Goal: Task Accomplishment & Management: Complete application form

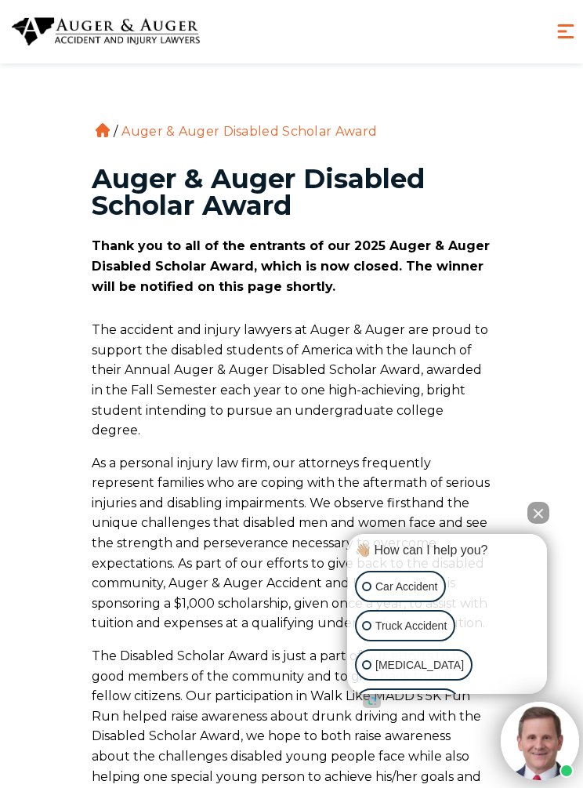
scroll to position [408, 0]
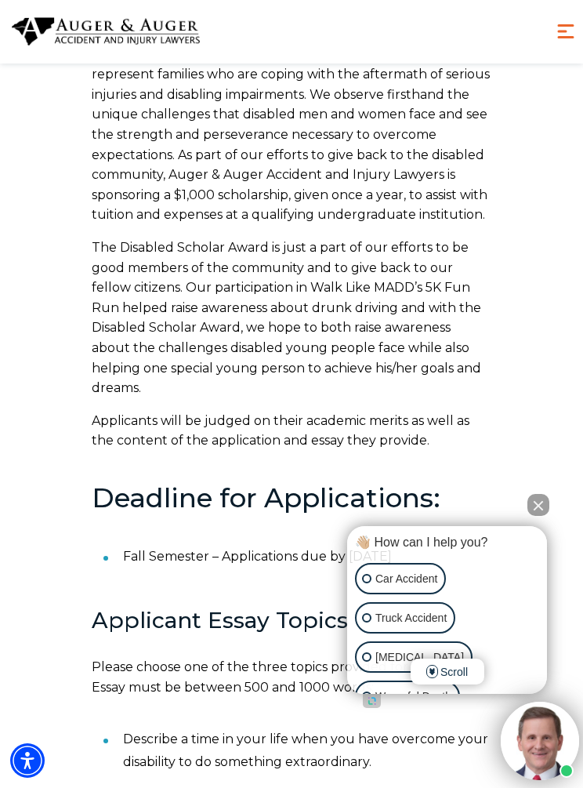
click at [529, 516] on button "Close Intaker Chat Widget" at bounding box center [539, 505] width 22 height 22
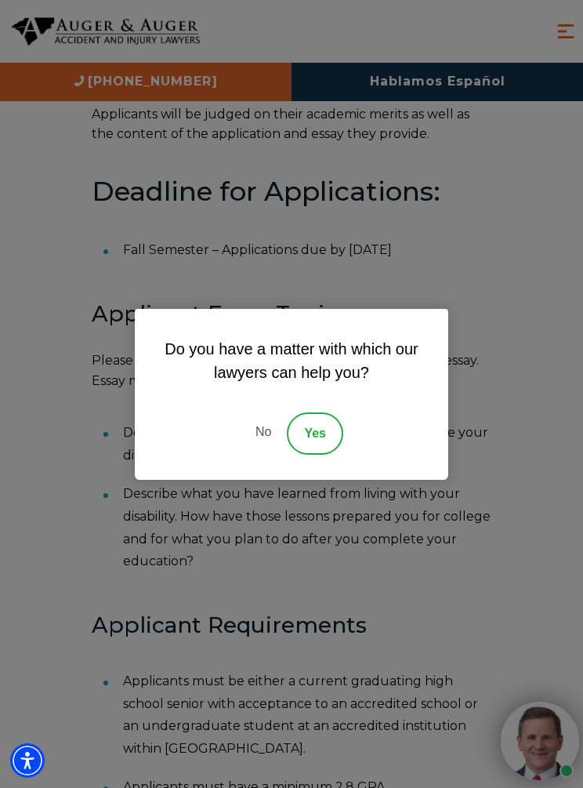
scroll to position [713, 0]
click at [259, 455] on link "No" at bounding box center [263, 433] width 47 height 42
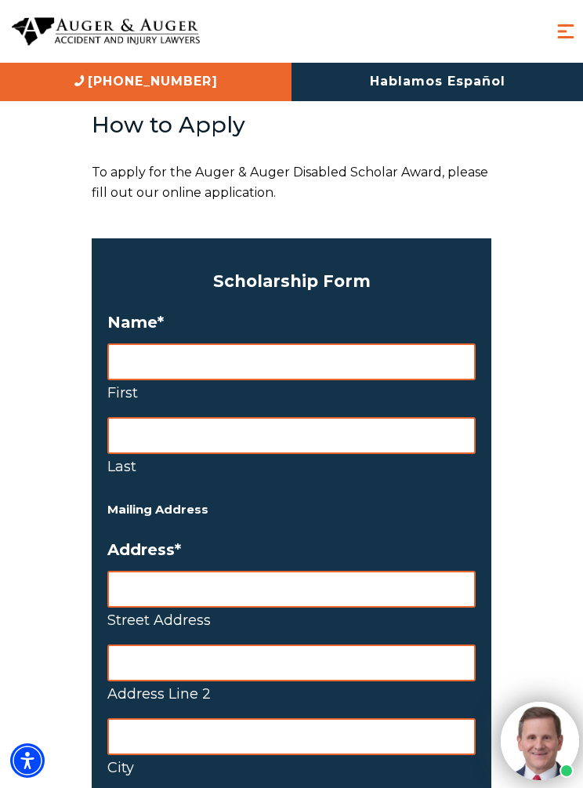
scroll to position [1432, 0]
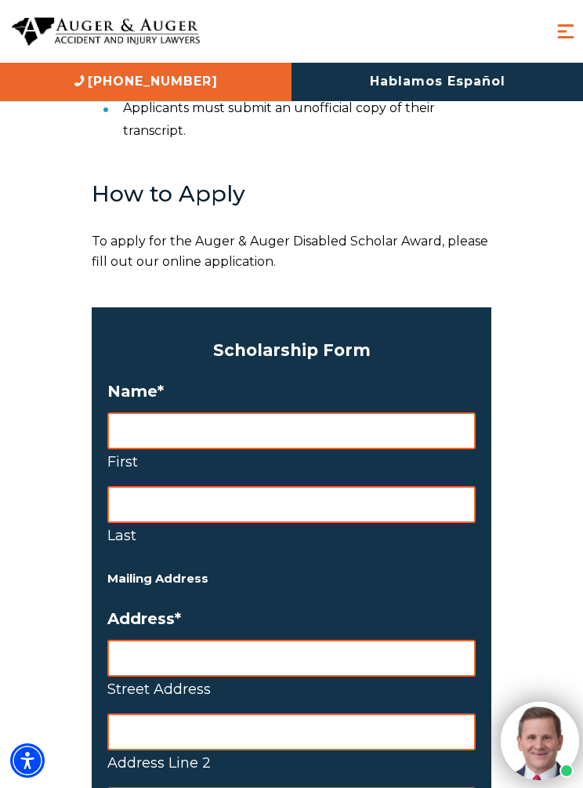
click at [365, 412] on input "First" at bounding box center [291, 430] width 368 height 37
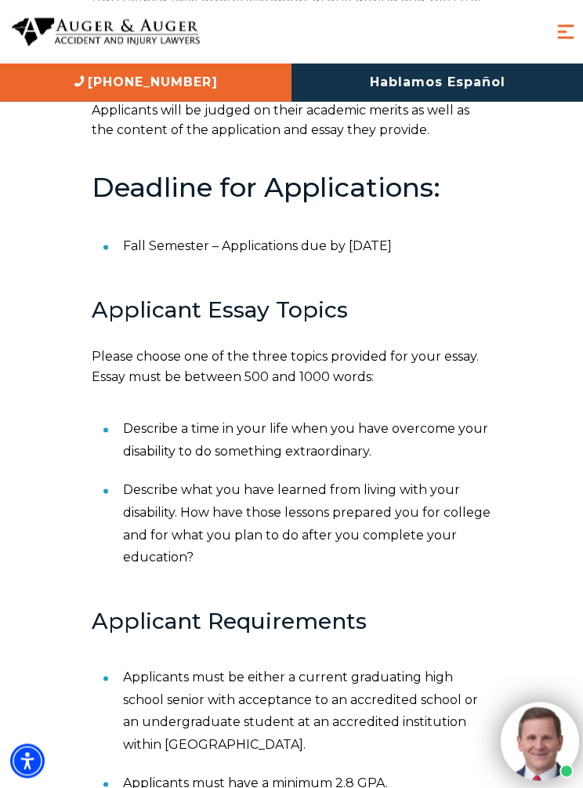
scroll to position [717, 0]
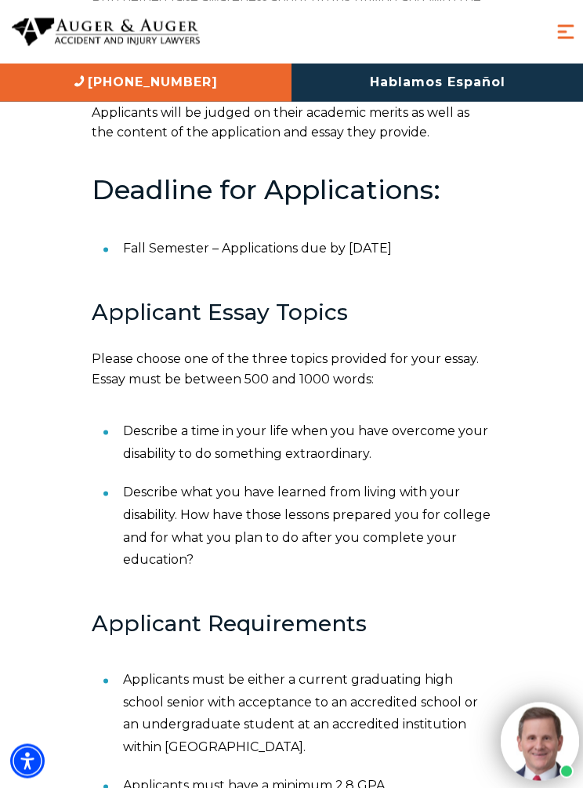
type input "[PERSON_NAME]"
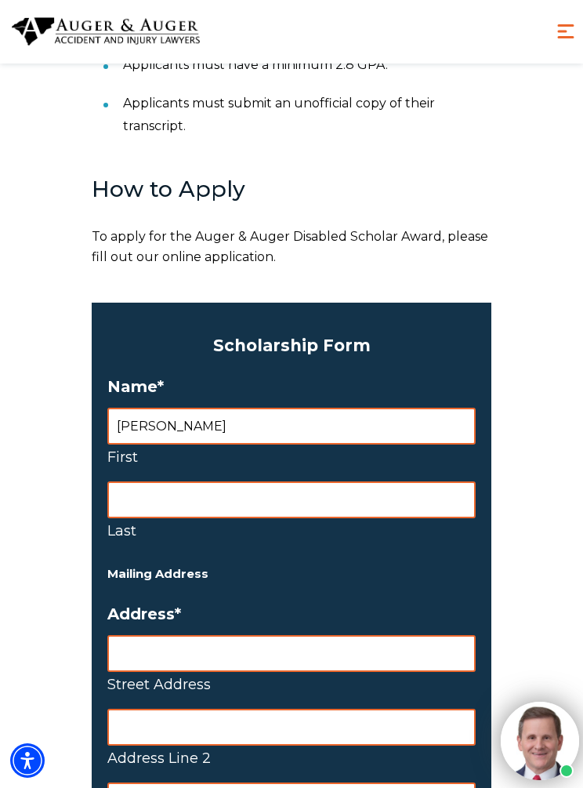
click at [289, 489] on input "Last" at bounding box center [291, 499] width 368 height 37
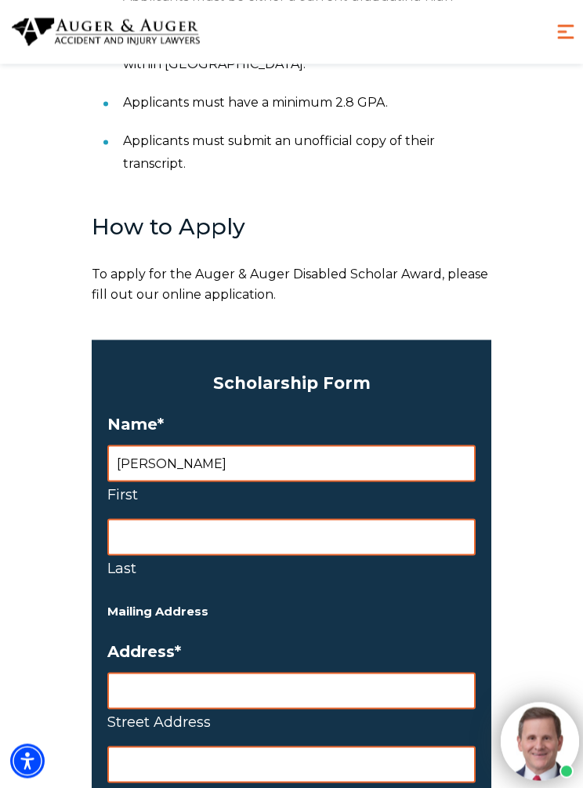
scroll to position [1399, 0]
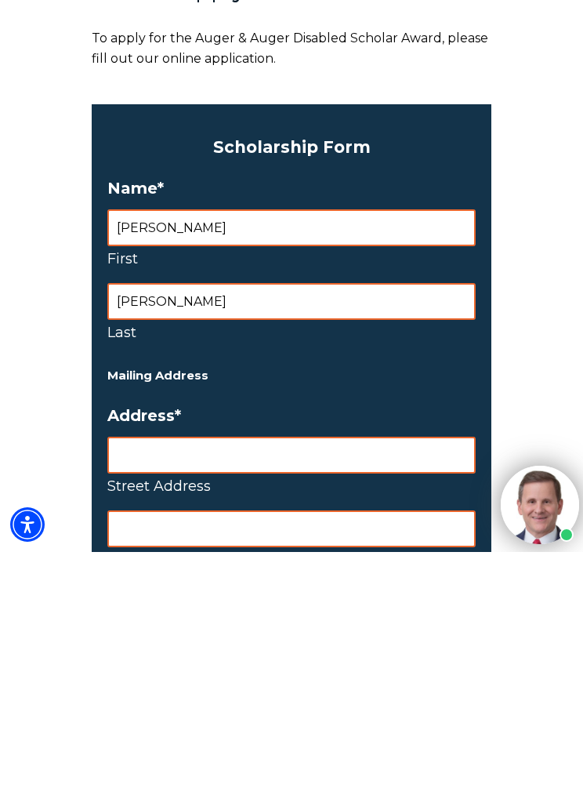
type input "[PERSON_NAME]"
click at [303, 673] on input "Street Address" at bounding box center [291, 691] width 368 height 37
type input "1601"
click at [123, 746] on input "Address Line 2" at bounding box center [291, 764] width 368 height 37
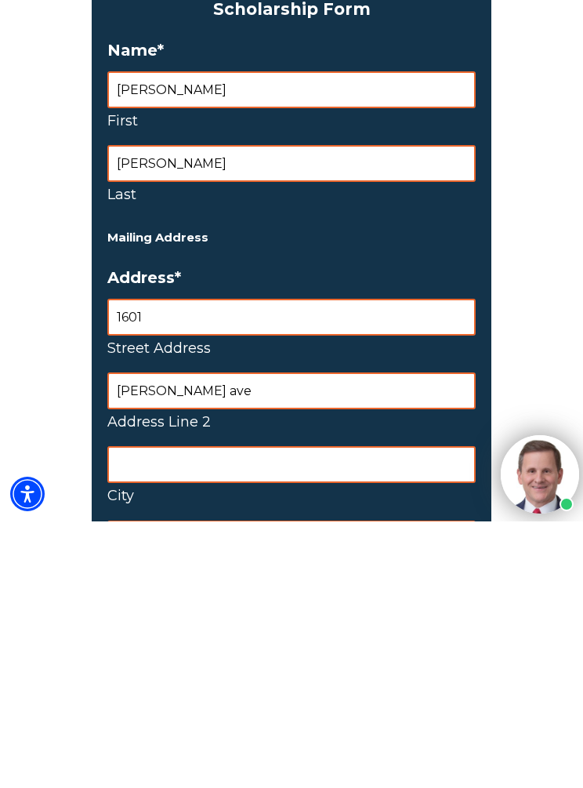
scroll to position [1511, 0]
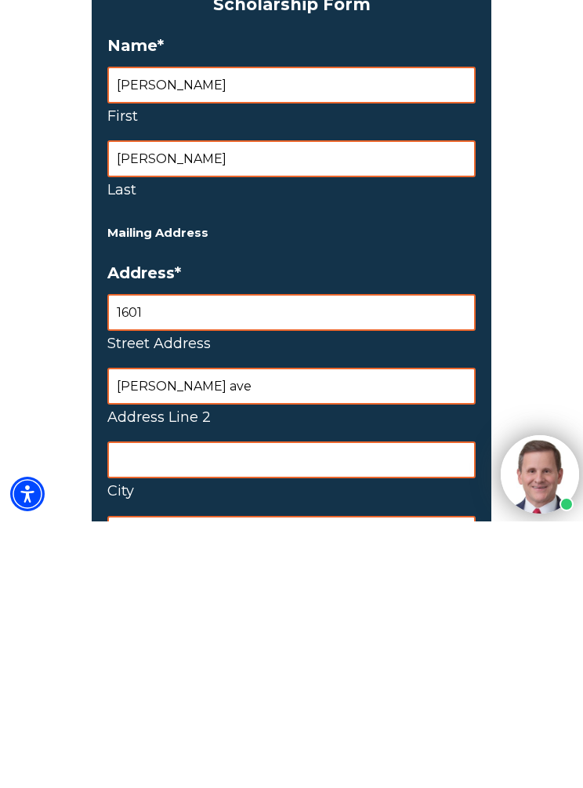
type input "[PERSON_NAME] ave"
click at [309, 708] on input "City" at bounding box center [291, 726] width 368 height 37
type input "Linden"
click at [300, 782] on input "State / Province / Region" at bounding box center [291, 800] width 368 height 37
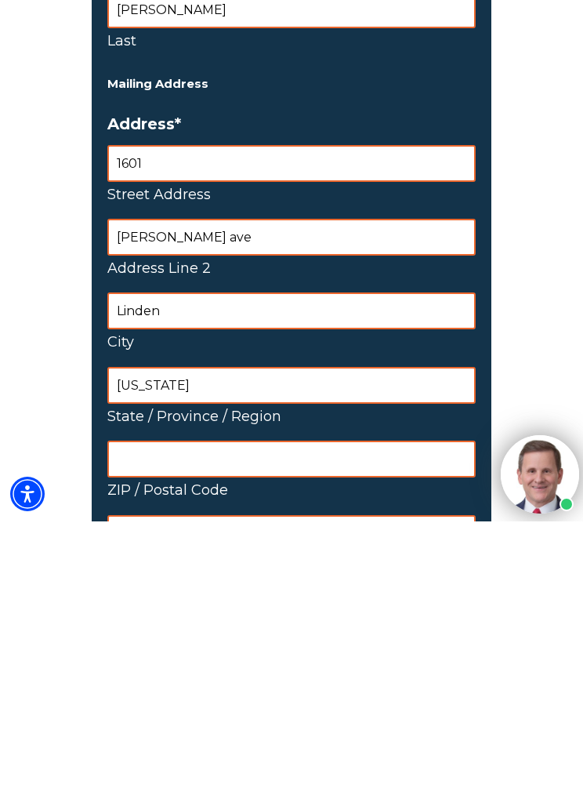
scroll to position [1661, 0]
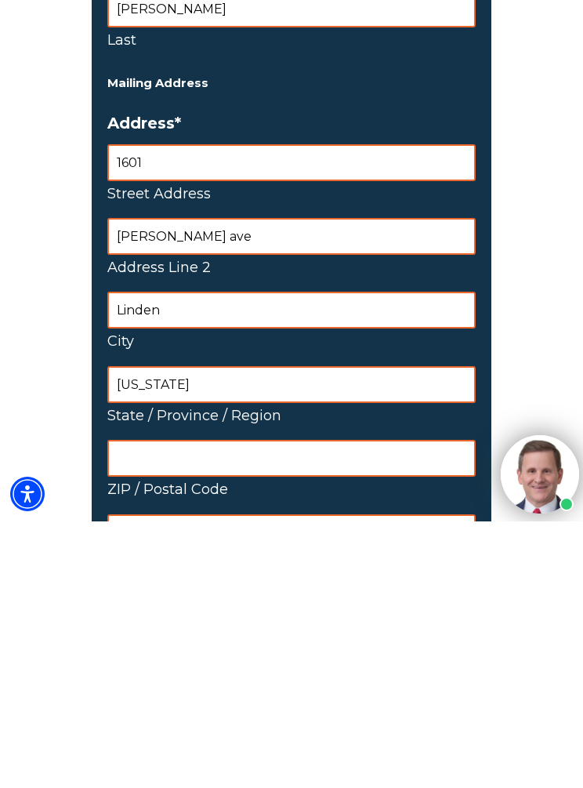
type input "[US_STATE]"
click at [332, 706] on input "ZIP / Postal Code" at bounding box center [291, 724] width 368 height 37
type input "07036"
click at [320, 781] on select "[GEOGRAPHIC_DATA] [GEOGRAPHIC_DATA] [GEOGRAPHIC_DATA] [US_STATE] [GEOGRAPHIC_DA…" at bounding box center [291, 799] width 368 height 37
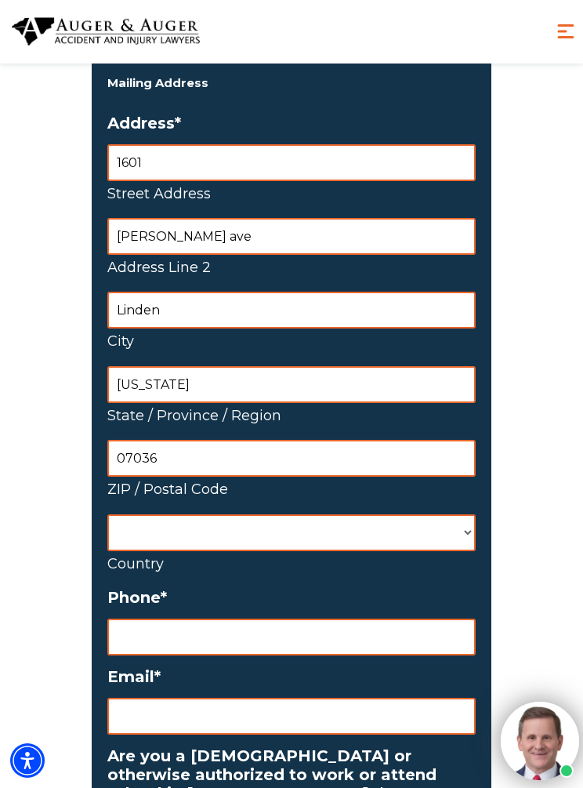
select select "[GEOGRAPHIC_DATA]"
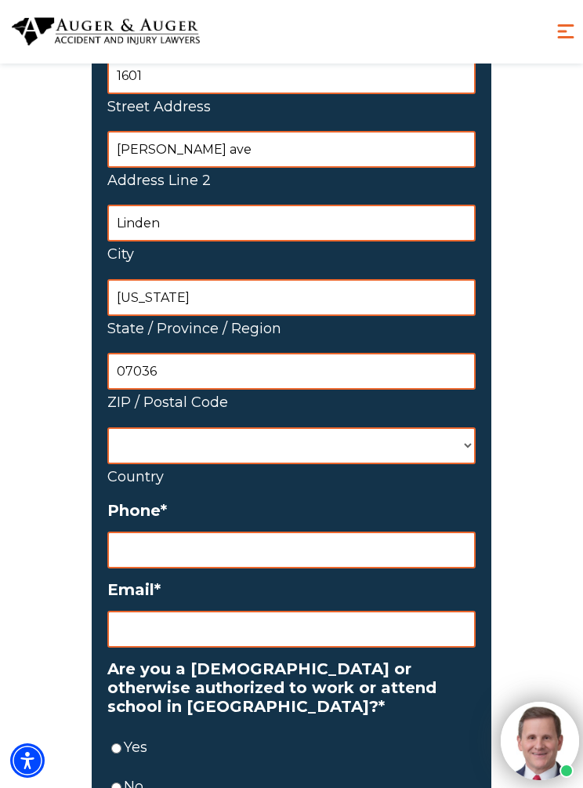
scroll to position [2066, 0]
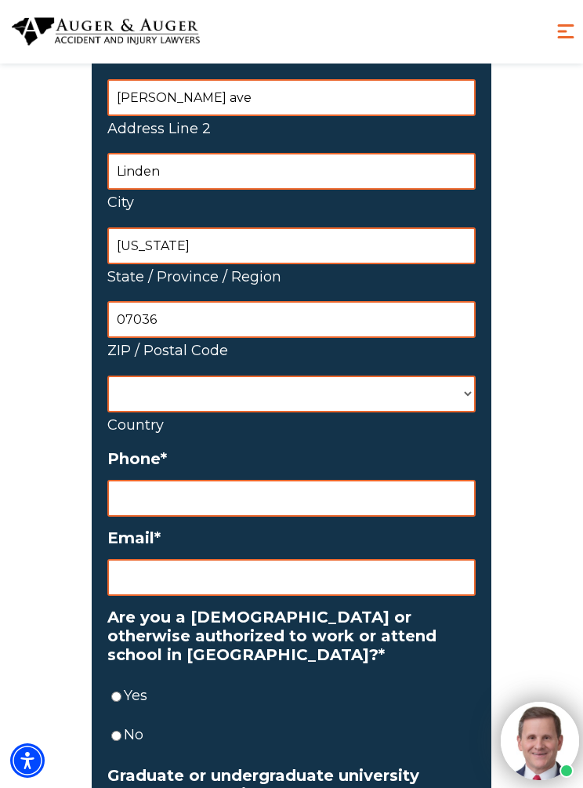
click at [314, 480] on input "Phone *" at bounding box center [291, 498] width 368 height 37
type input "[PHONE_NUMBER]"
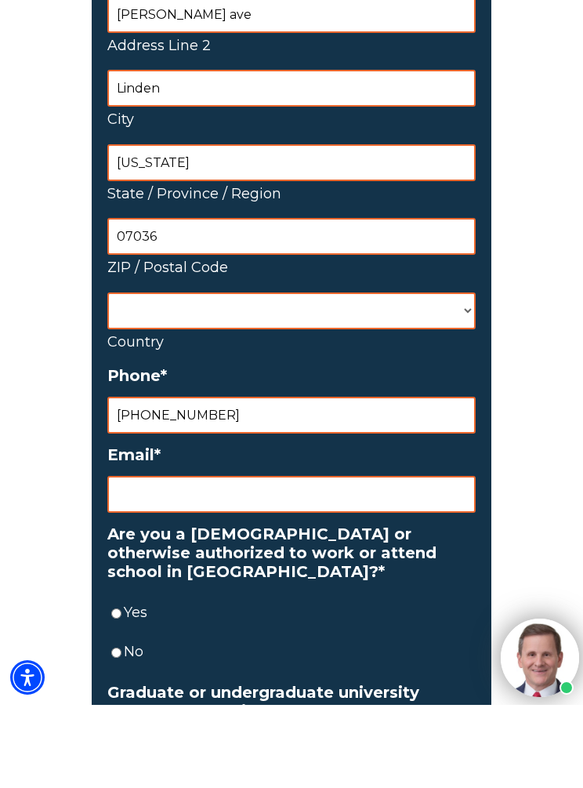
click at [371, 559] on input "Email *" at bounding box center [291, 577] width 368 height 37
type input "[EMAIL_ADDRESS][DOMAIN_NAME]"
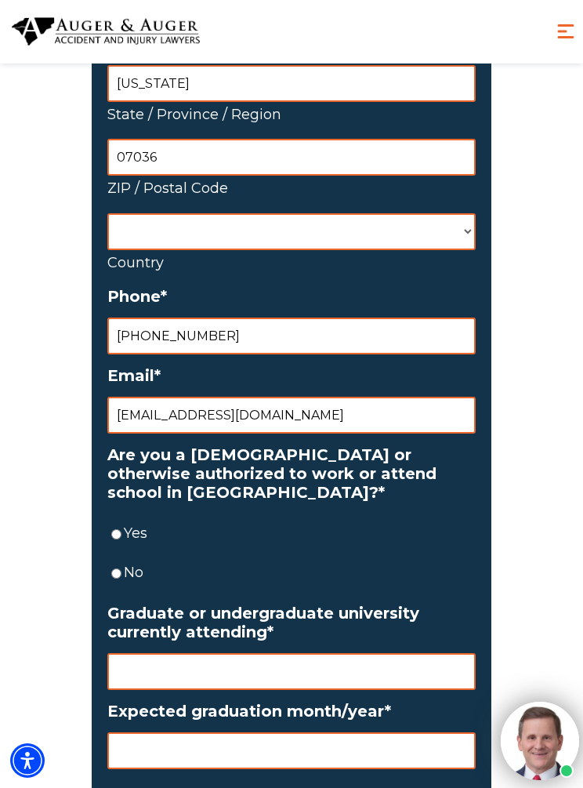
scroll to position [2228, 0]
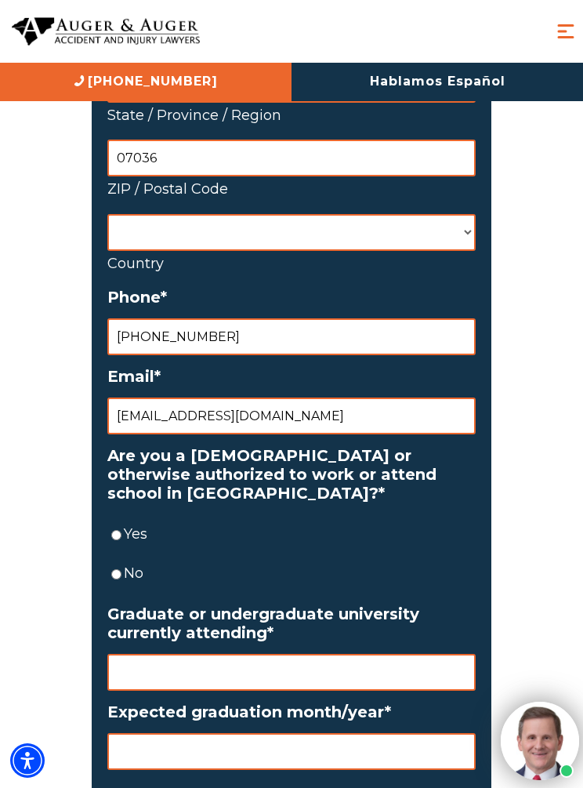
click at [111, 517] on input "Yes" at bounding box center [116, 535] width 10 height 37
radio input "true"
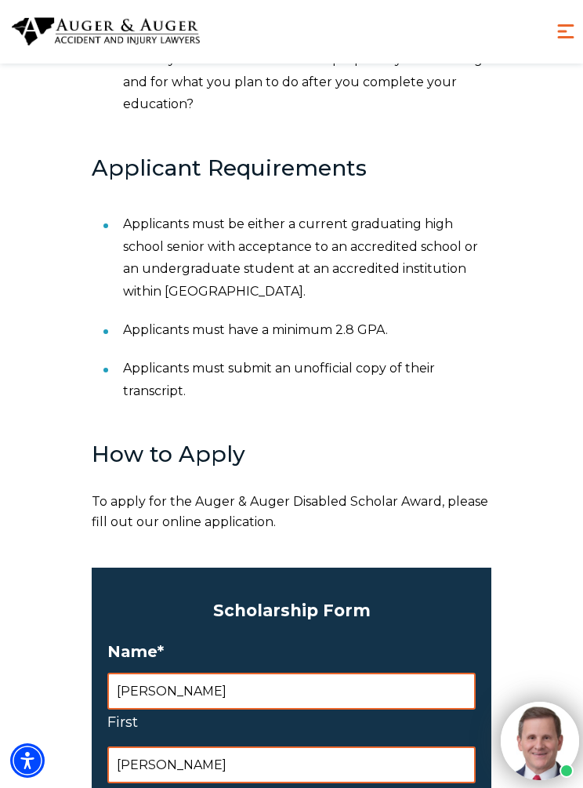
scroll to position [1181, 0]
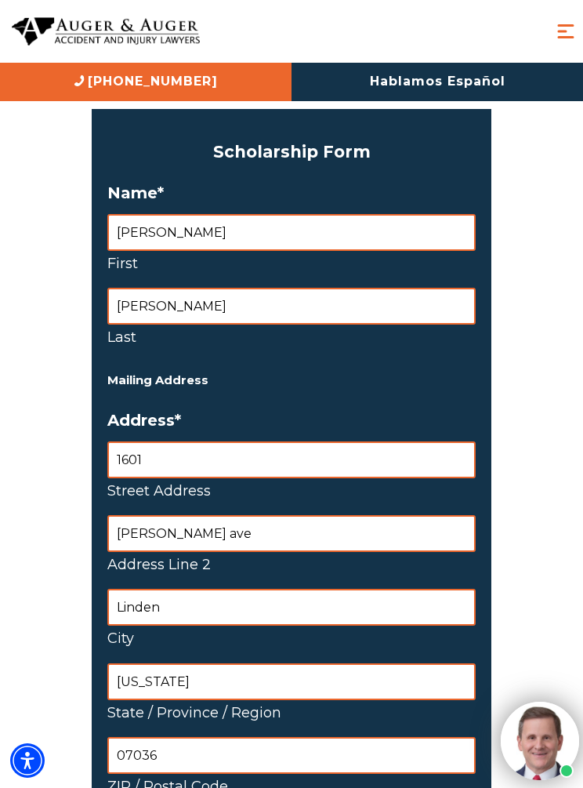
click at [364, 515] on input "[PERSON_NAME] ave" at bounding box center [291, 533] width 368 height 37
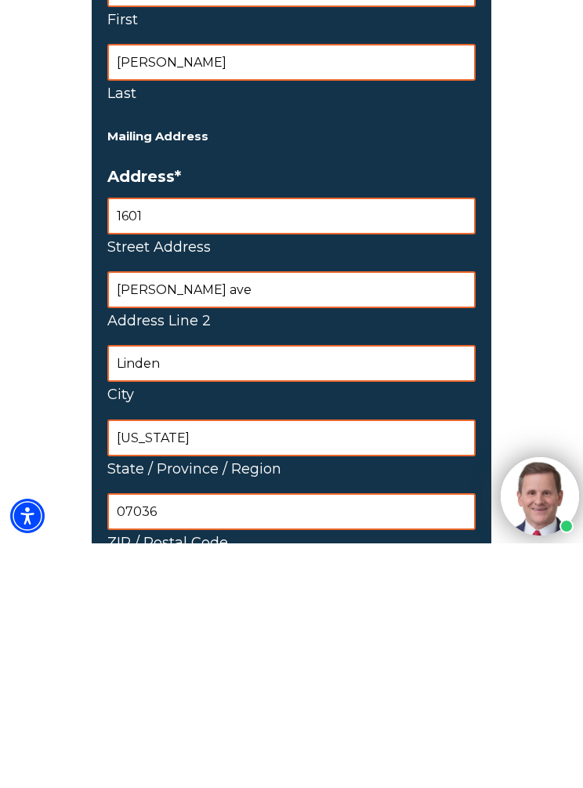
click at [402, 516] on input "[PERSON_NAME] ave" at bounding box center [291, 534] width 368 height 37
type input "[PERSON_NAME] ave apt 904"
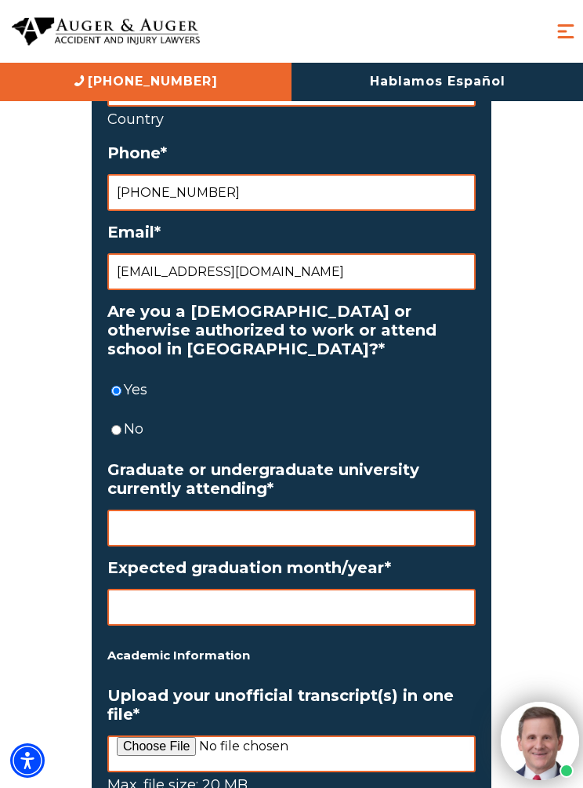
scroll to position [2370, 0]
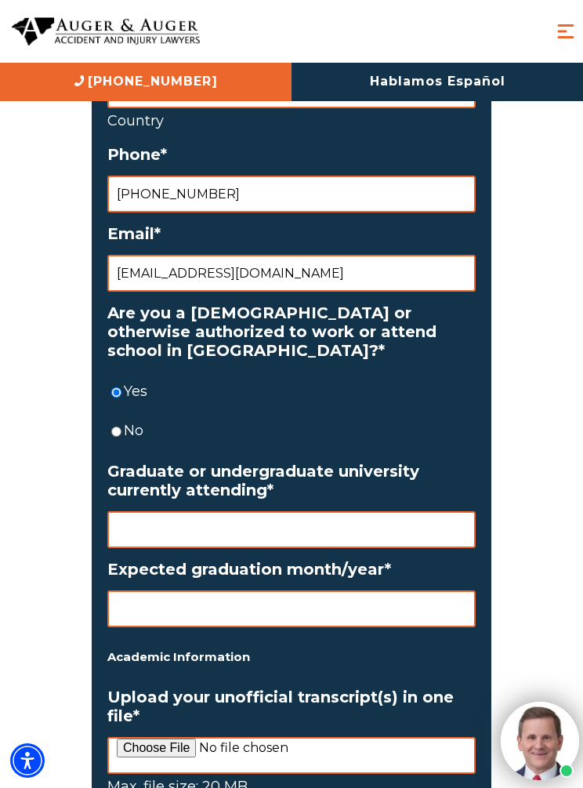
click at [377, 511] on input "Graduate or undergraduate university currently attending *" at bounding box center [291, 529] width 368 height 37
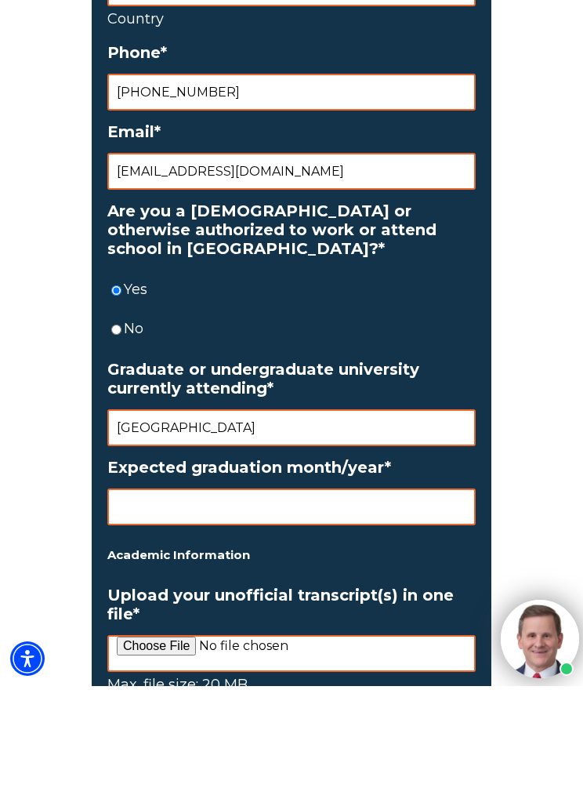
type input "[GEOGRAPHIC_DATA]"
click at [384, 590] on input "Expected graduation month/year *" at bounding box center [291, 608] width 368 height 37
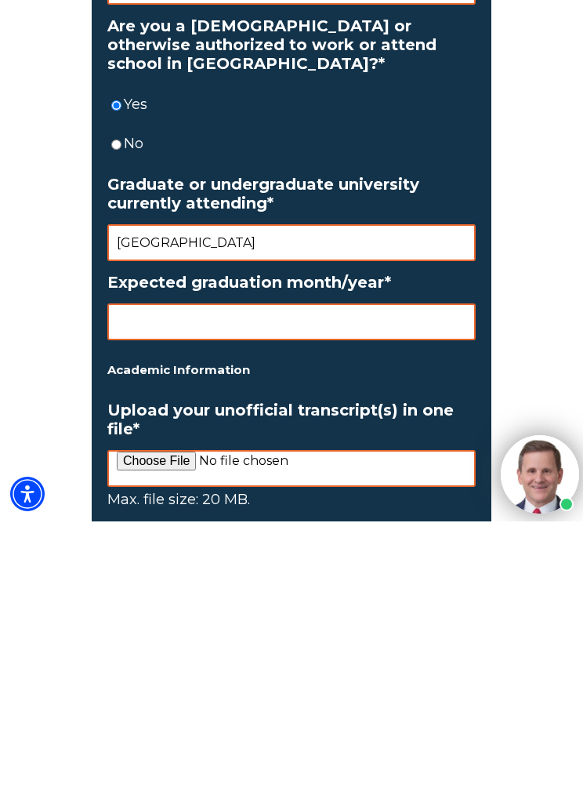
scroll to position [2395, 0]
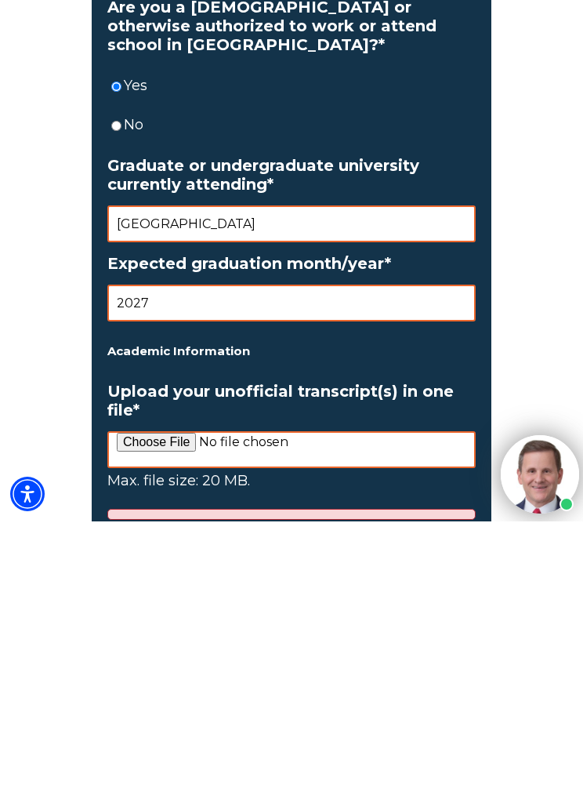
type input "2027"
click at [379, 698] on input "Upload your unofficial transcript(s) in one file *" at bounding box center [291, 716] width 368 height 37
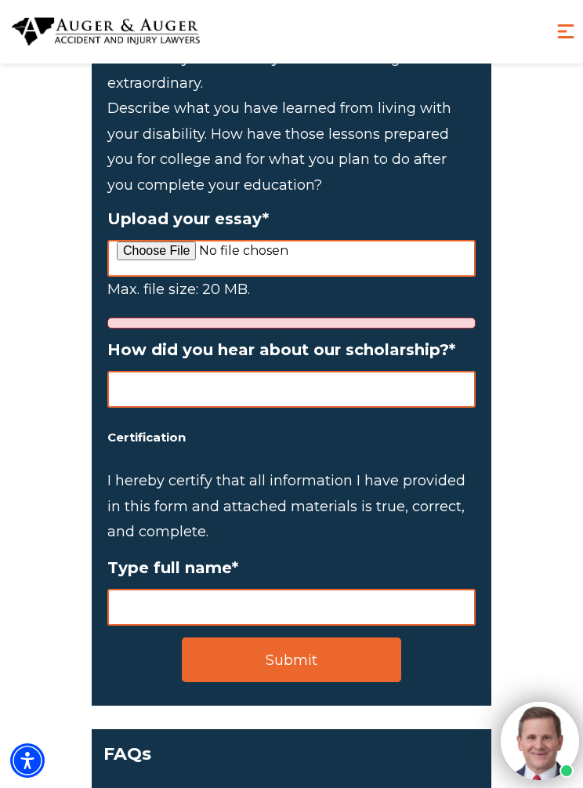
scroll to position [3292, 0]
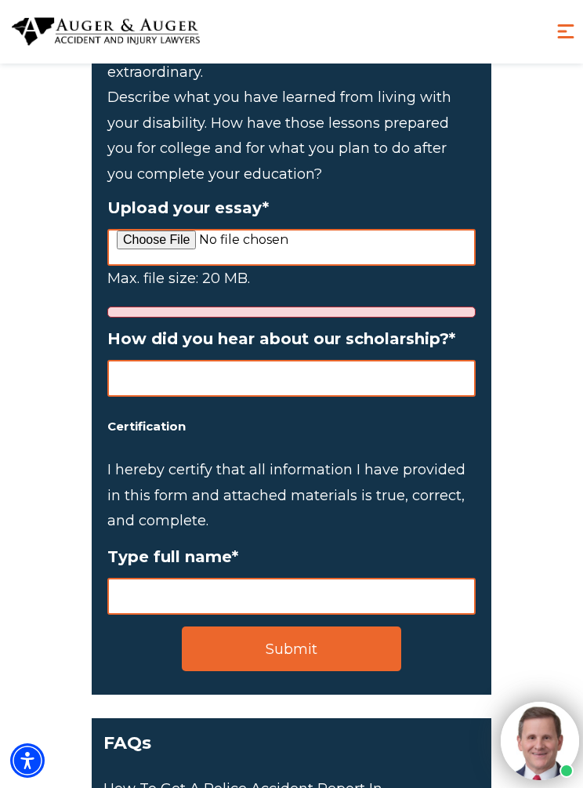
click at [425, 360] on input "How did you hear about our scholarship? *" at bounding box center [291, 378] width 368 height 37
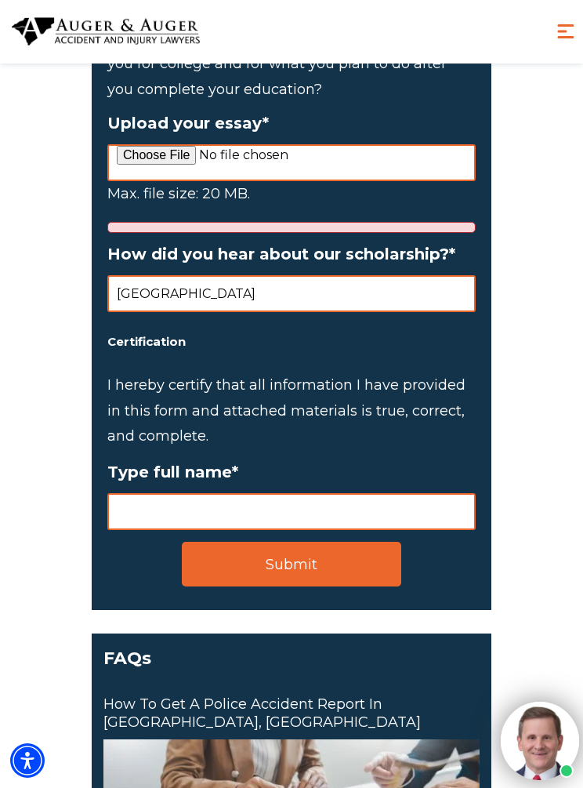
scroll to position [3291, 0]
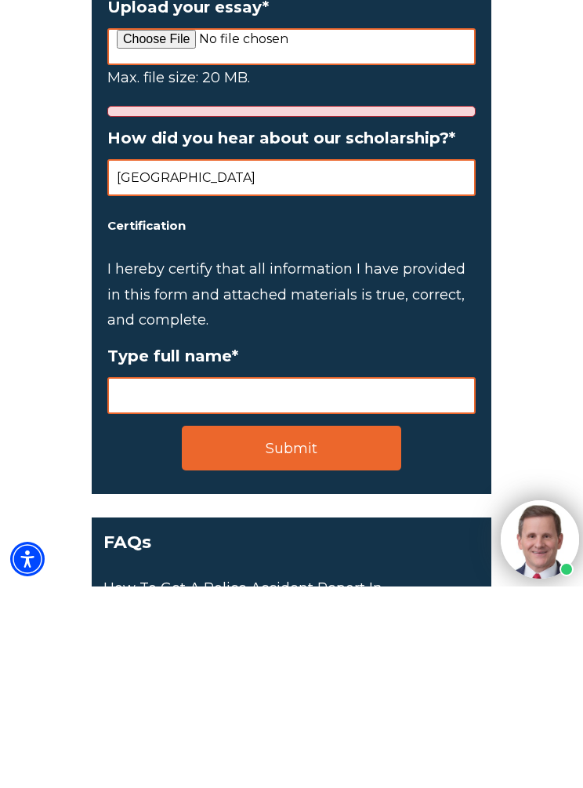
type input "[GEOGRAPHIC_DATA]"
click at [418, 579] on input "Type full name *" at bounding box center [291, 597] width 368 height 37
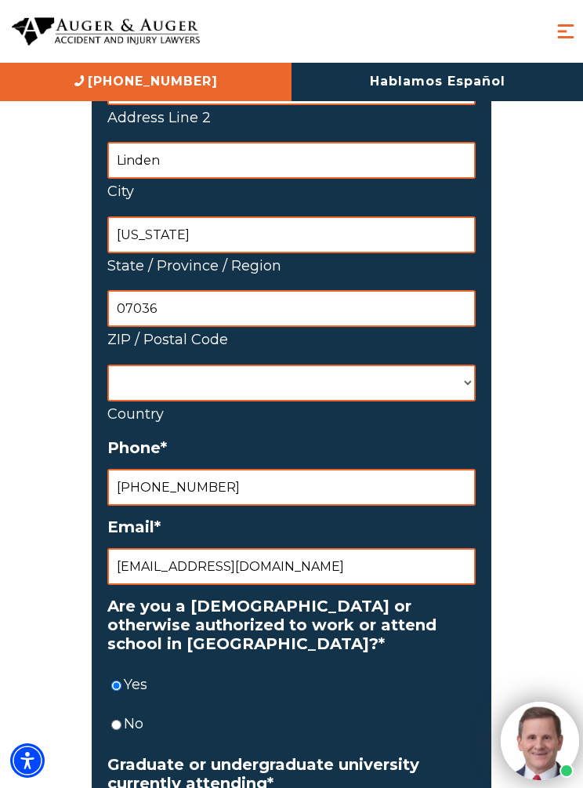
scroll to position [2066, 0]
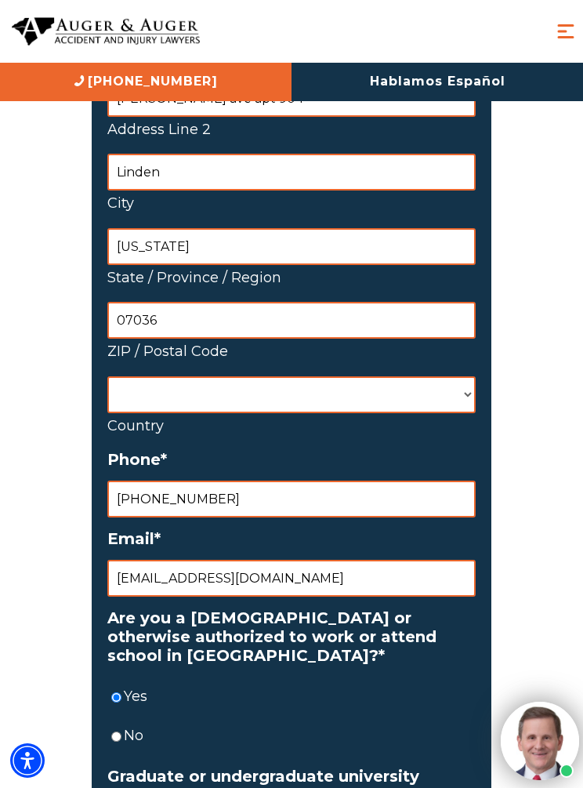
type input "[PERSON_NAME]"
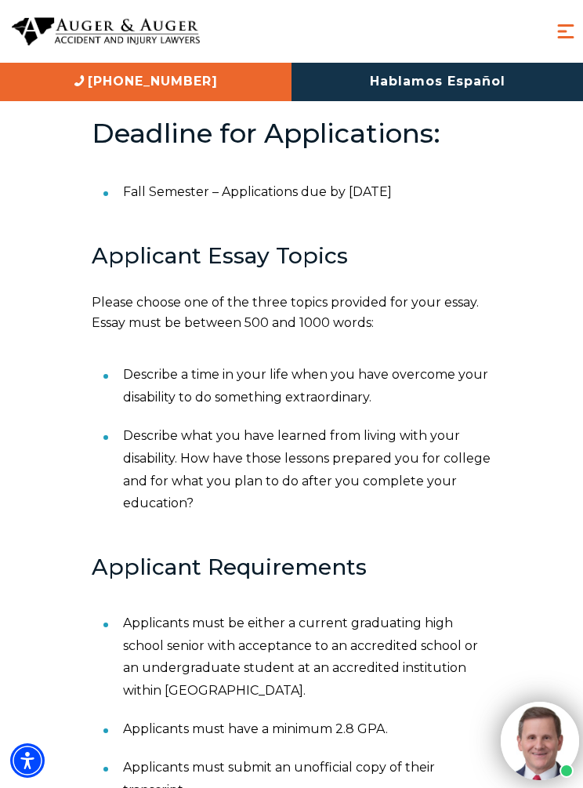
scroll to position [767, 0]
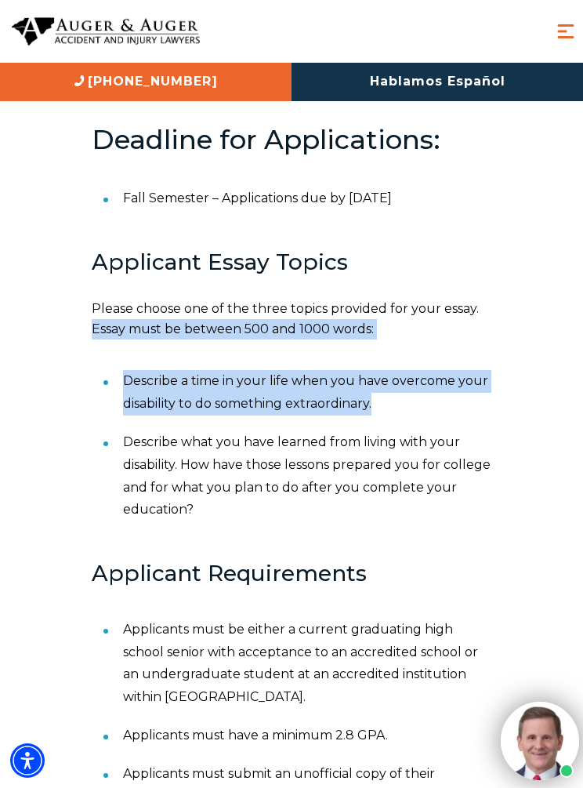
copy div "Essay must be between 500 and 1000 words: Describe a time in your life when you…"
